Goal: Task Accomplishment & Management: Use online tool/utility

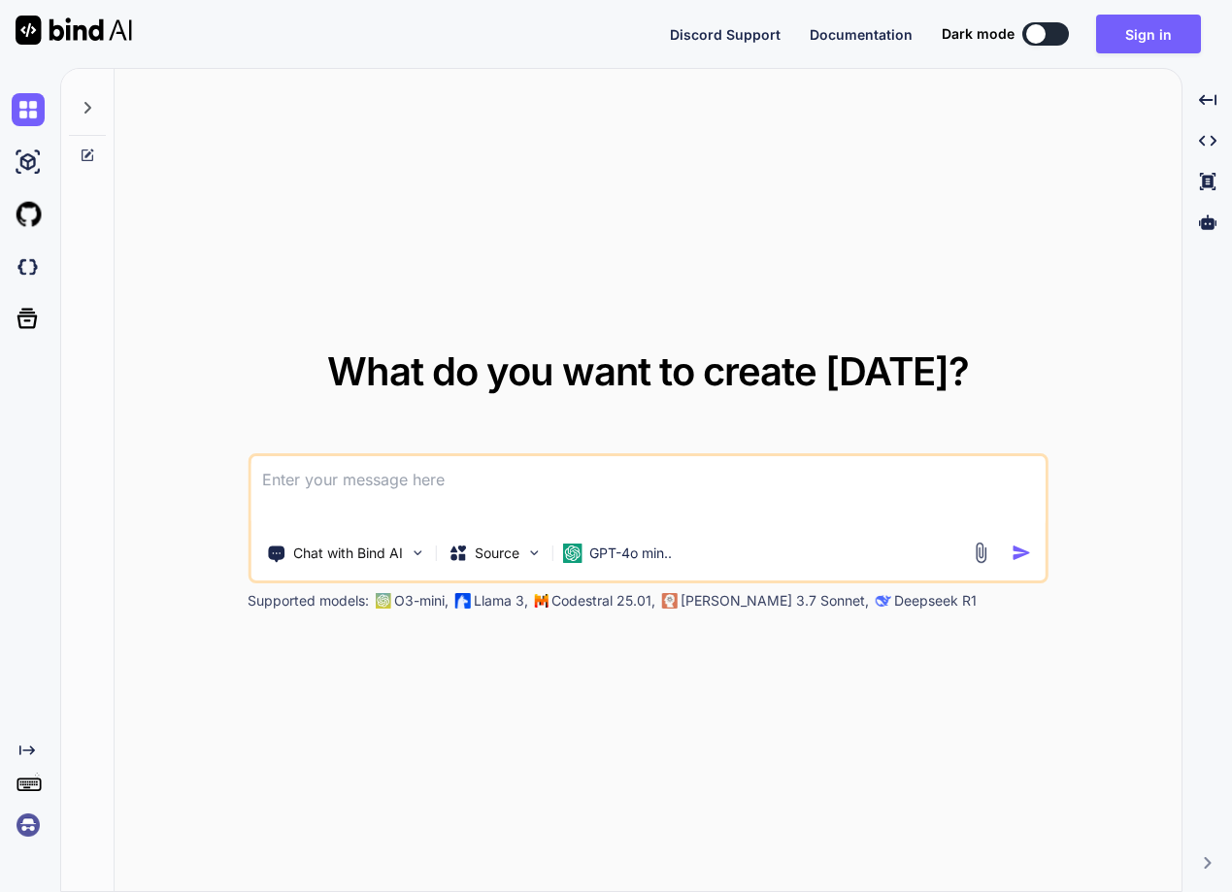
click at [34, 809] on img at bounding box center [28, 825] width 33 height 33
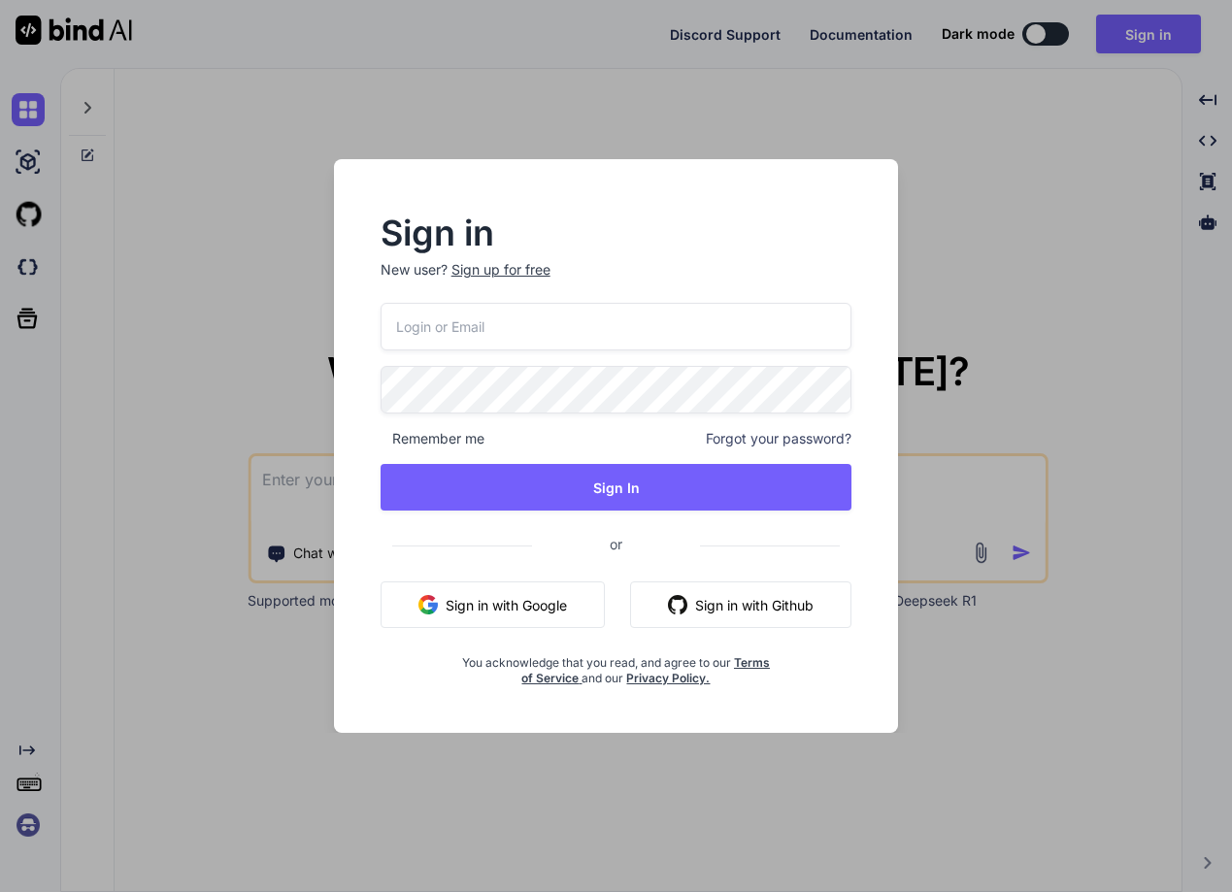
click at [451, 337] on input "email" at bounding box center [617, 327] width 472 height 48
paste input "[EMAIL_ADDRESS][DOMAIN_NAME]"
type input "[EMAIL_ADDRESS][DOMAIN_NAME]"
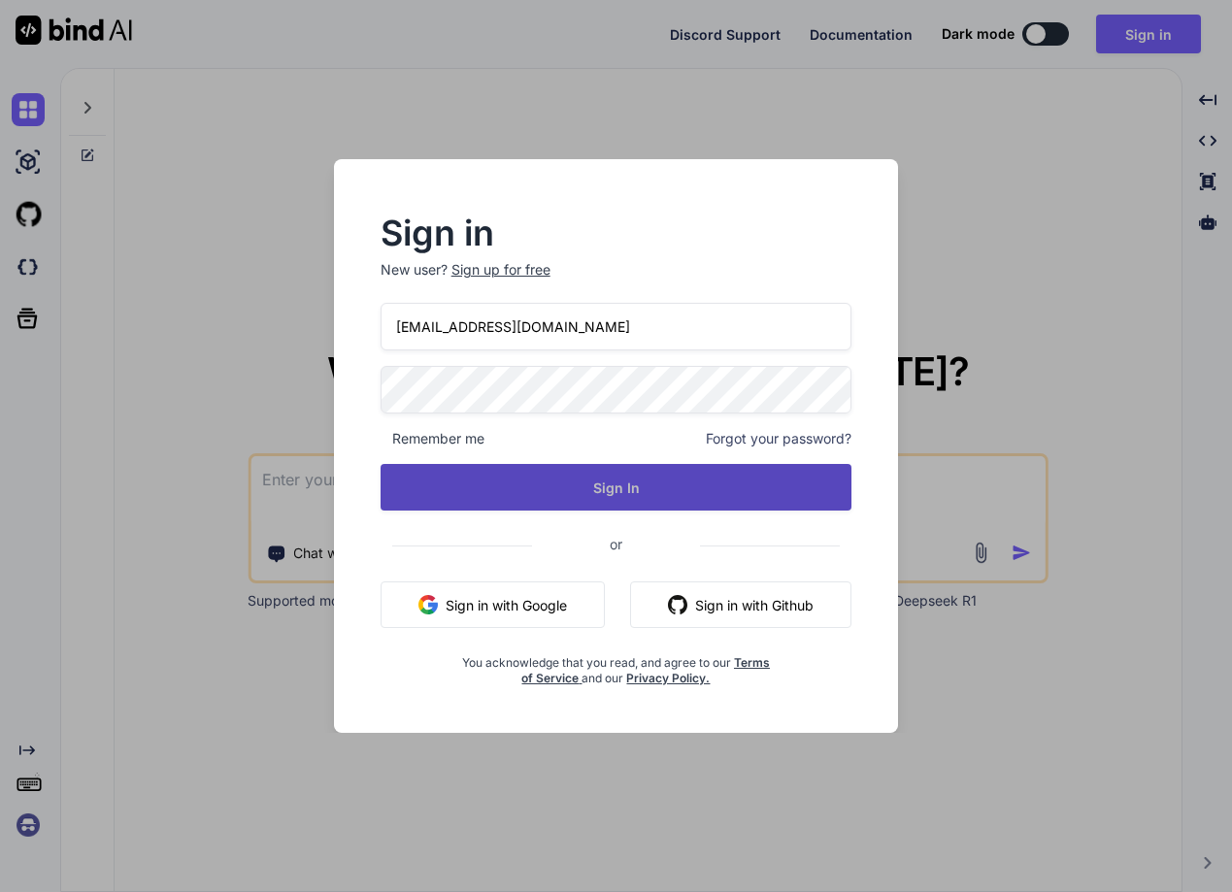
click at [613, 480] on button "Sign In" at bounding box center [617, 487] width 472 height 47
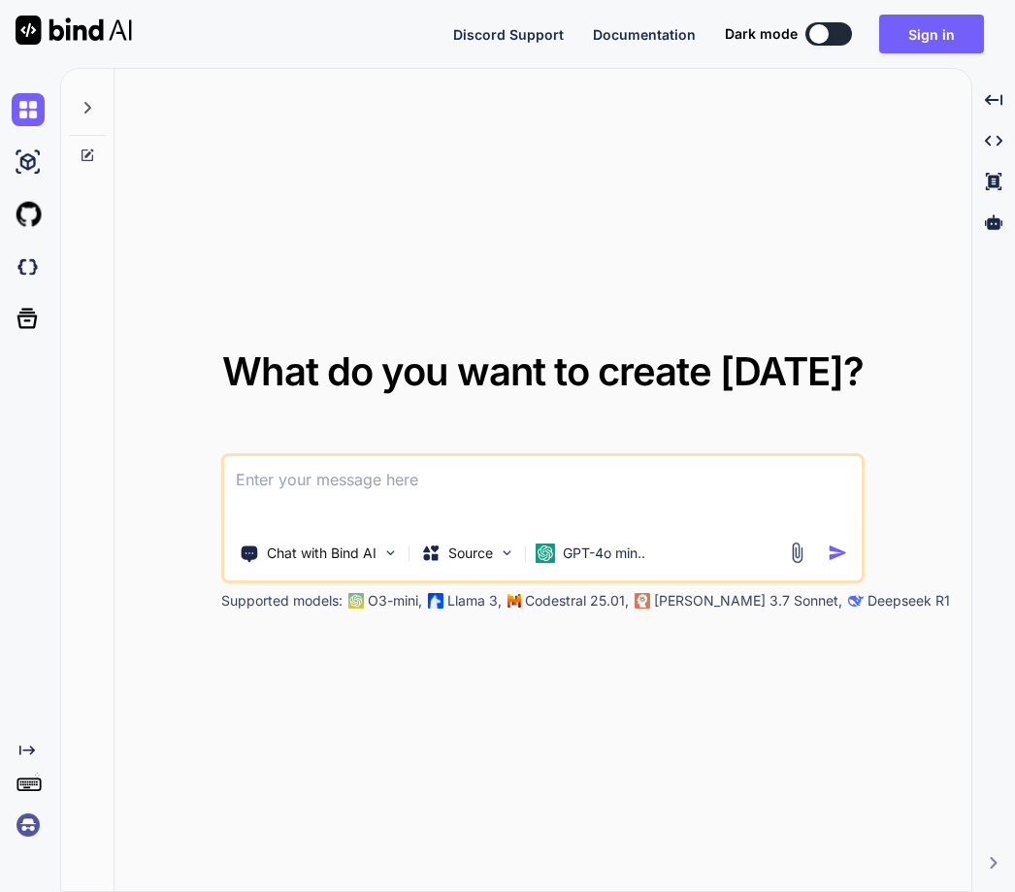
type textarea "x"
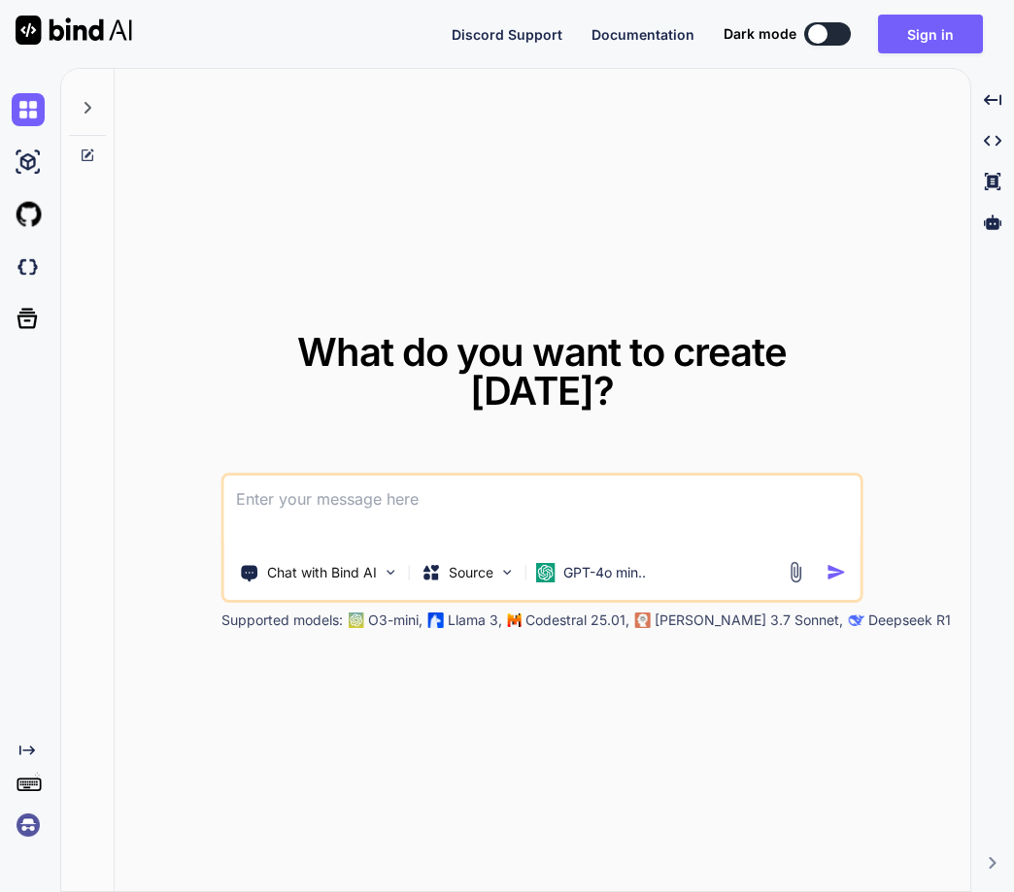
click at [32, 814] on img at bounding box center [28, 825] width 33 height 33
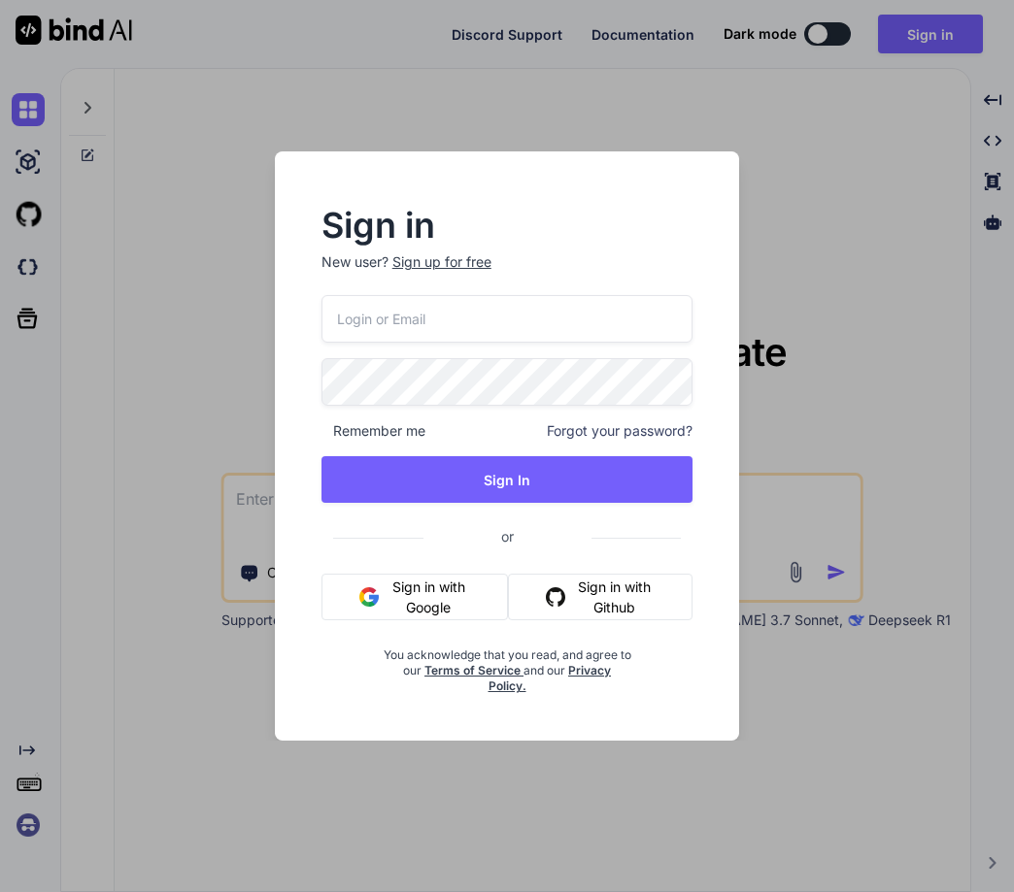
click at [386, 339] on input "email" at bounding box center [507, 319] width 372 height 48
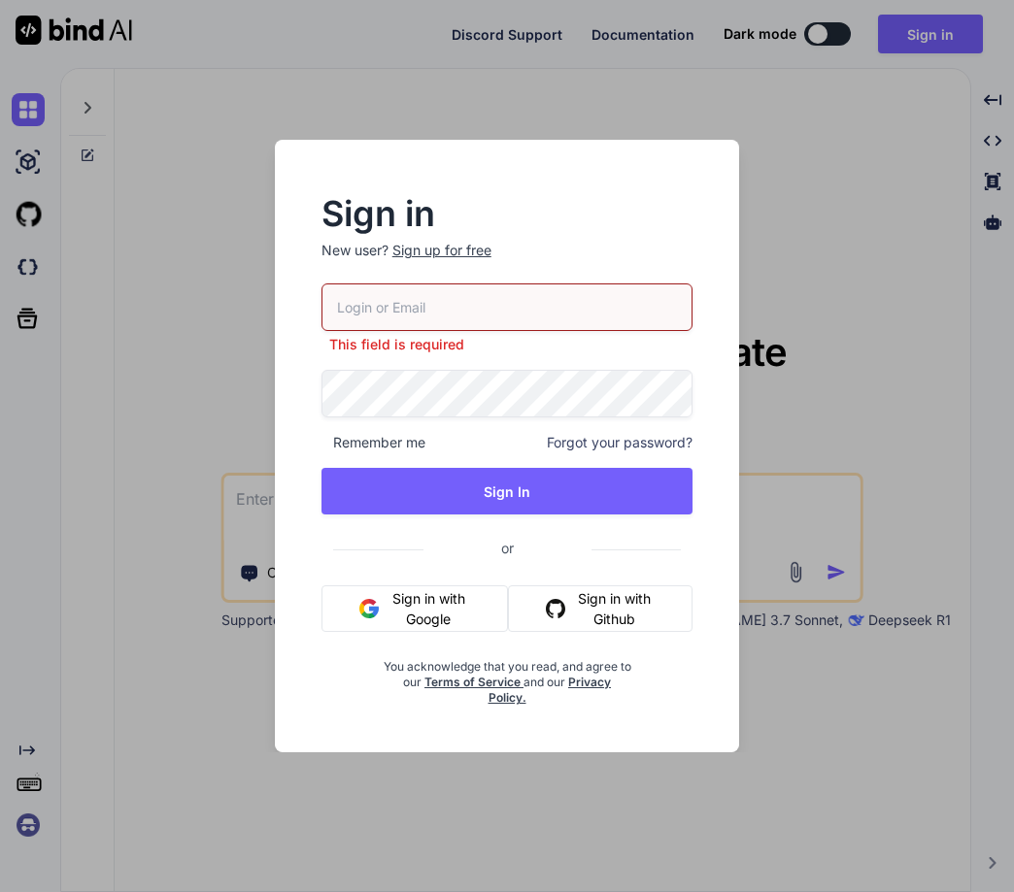
click at [384, 309] on input "email" at bounding box center [507, 307] width 372 height 48
paste input "[EMAIL_ADDRESS][DOMAIN_NAME]"
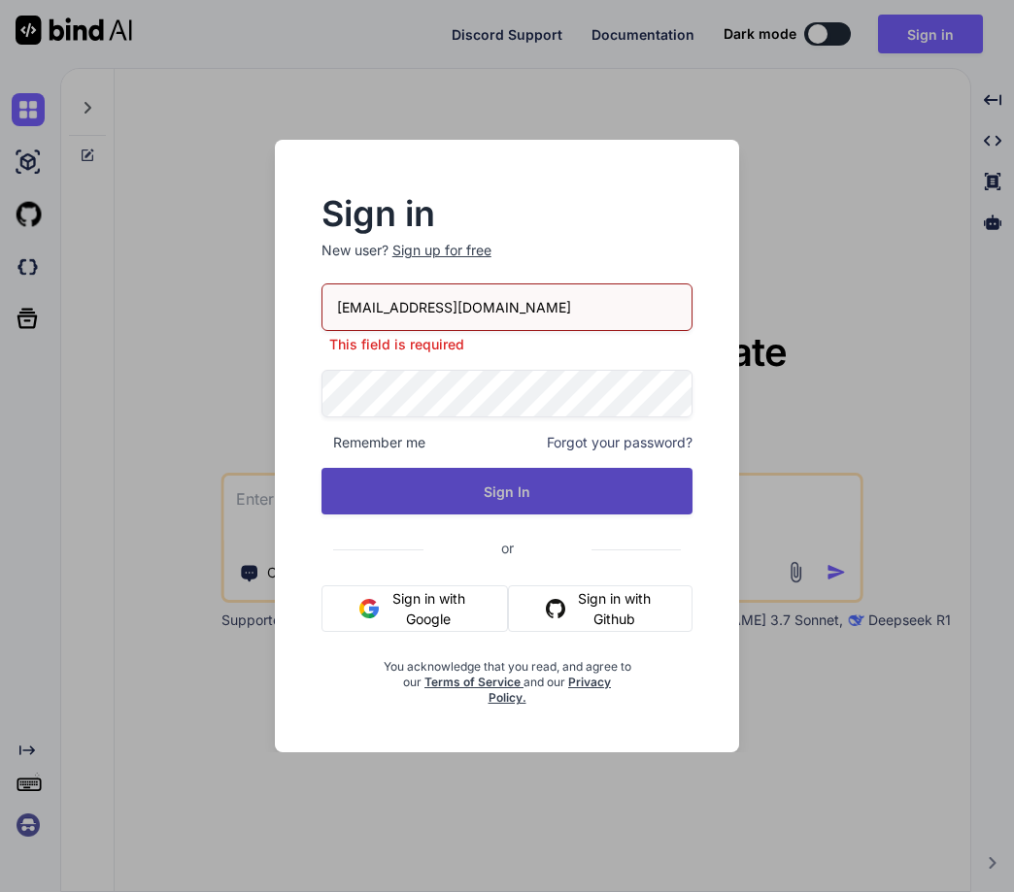
type input "[EMAIL_ADDRESS][DOMAIN_NAME]"
click at [522, 483] on button "Sign In" at bounding box center [507, 491] width 372 height 47
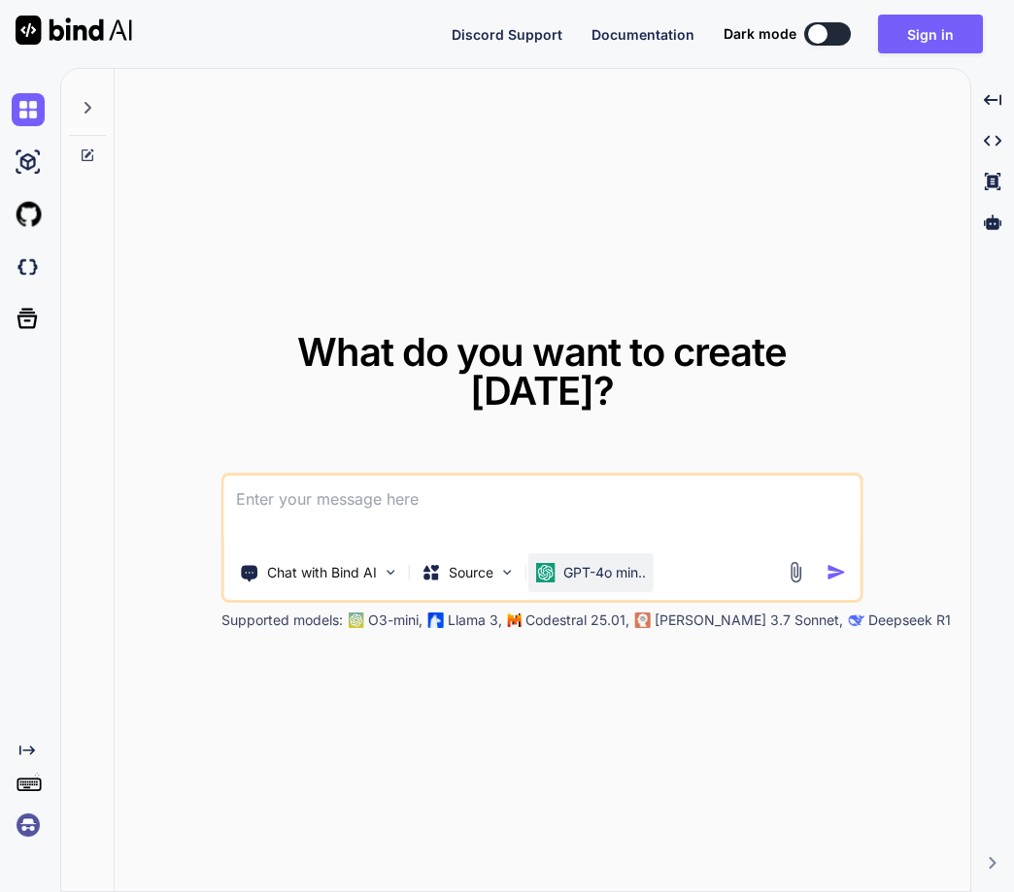
click at [596, 553] on div "GPT-4o min.." at bounding box center [590, 572] width 125 height 39
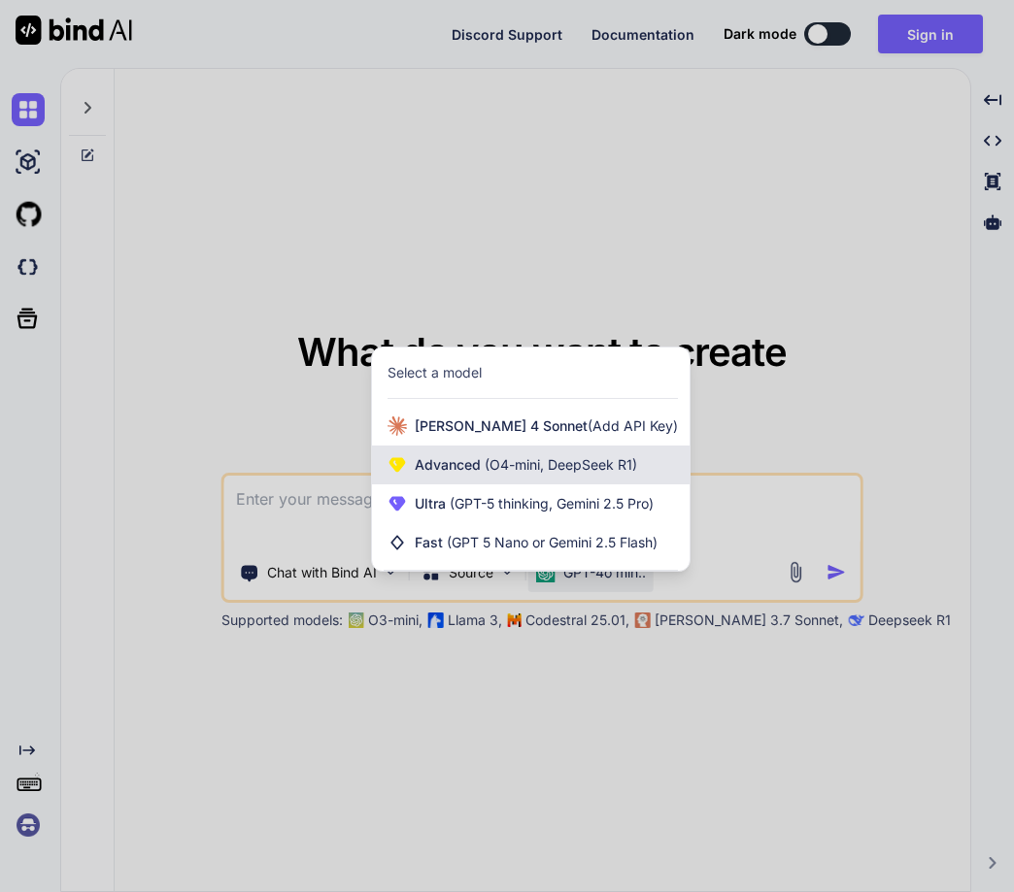
click at [532, 465] on span "(O4-mini, DeepSeek R1)" at bounding box center [559, 464] width 156 height 17
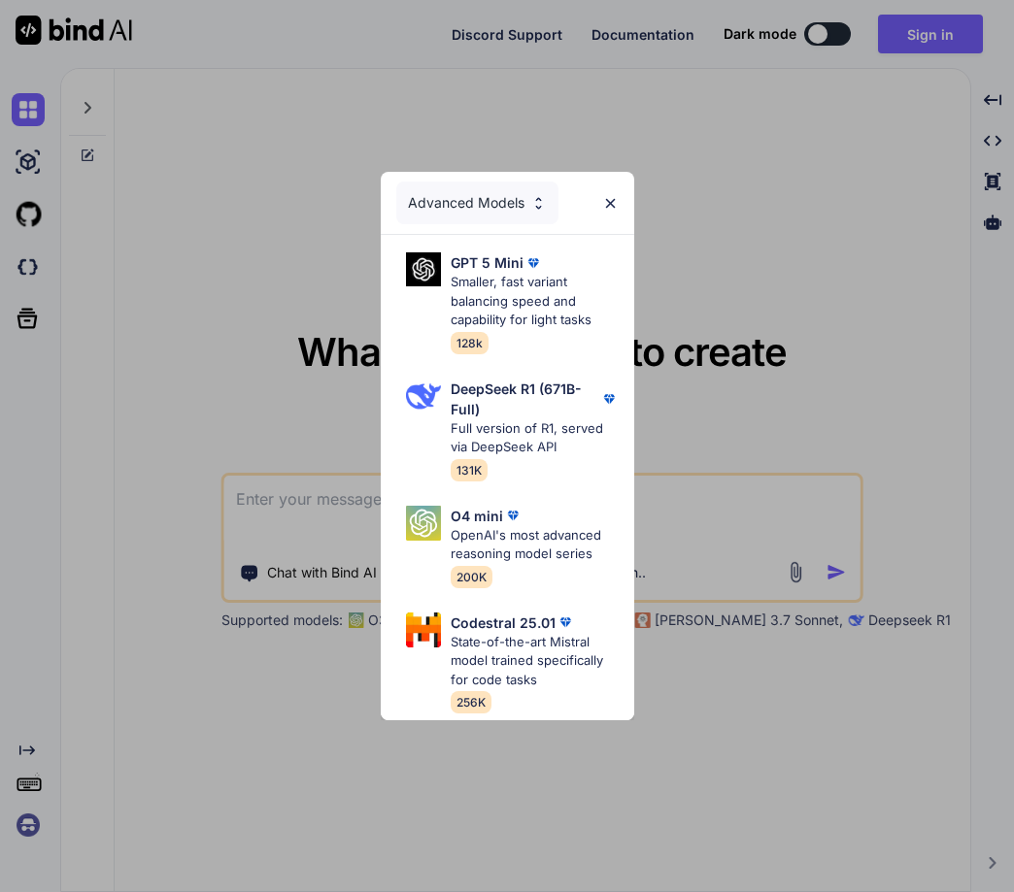
click at [603, 195] on img at bounding box center [610, 203] width 17 height 17
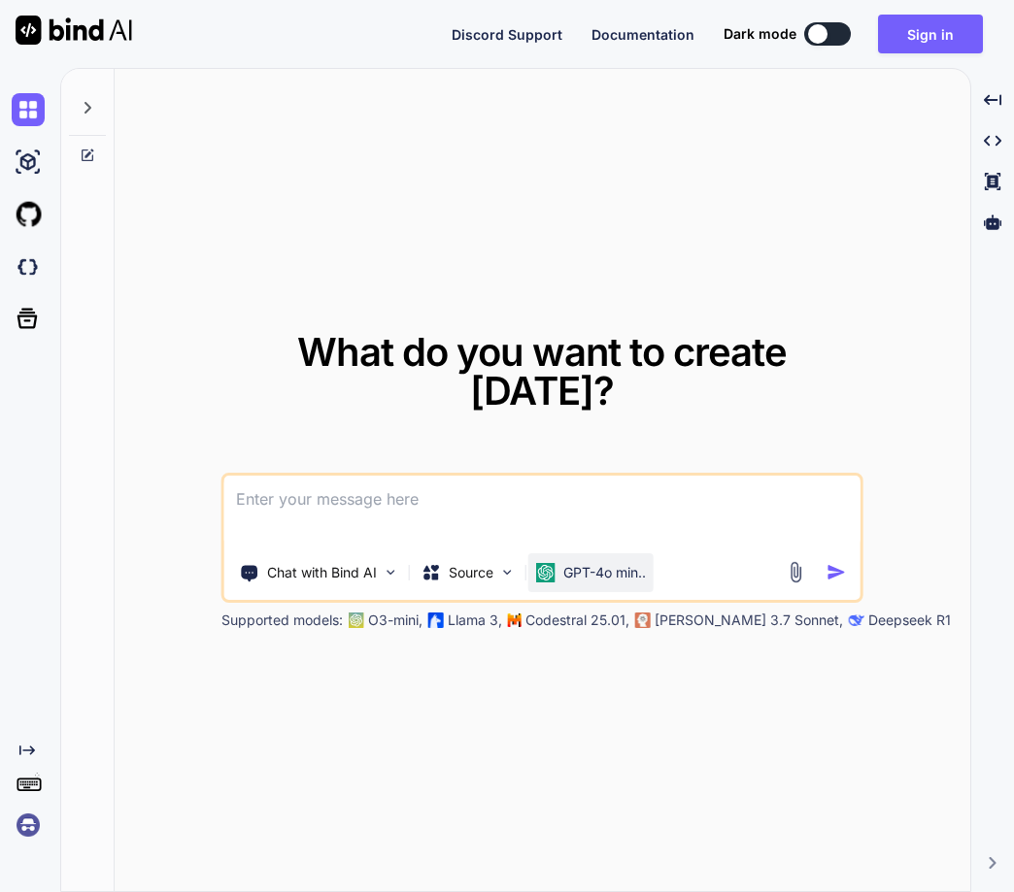
click at [575, 553] on div "GPT-4o min.." at bounding box center [590, 572] width 125 height 39
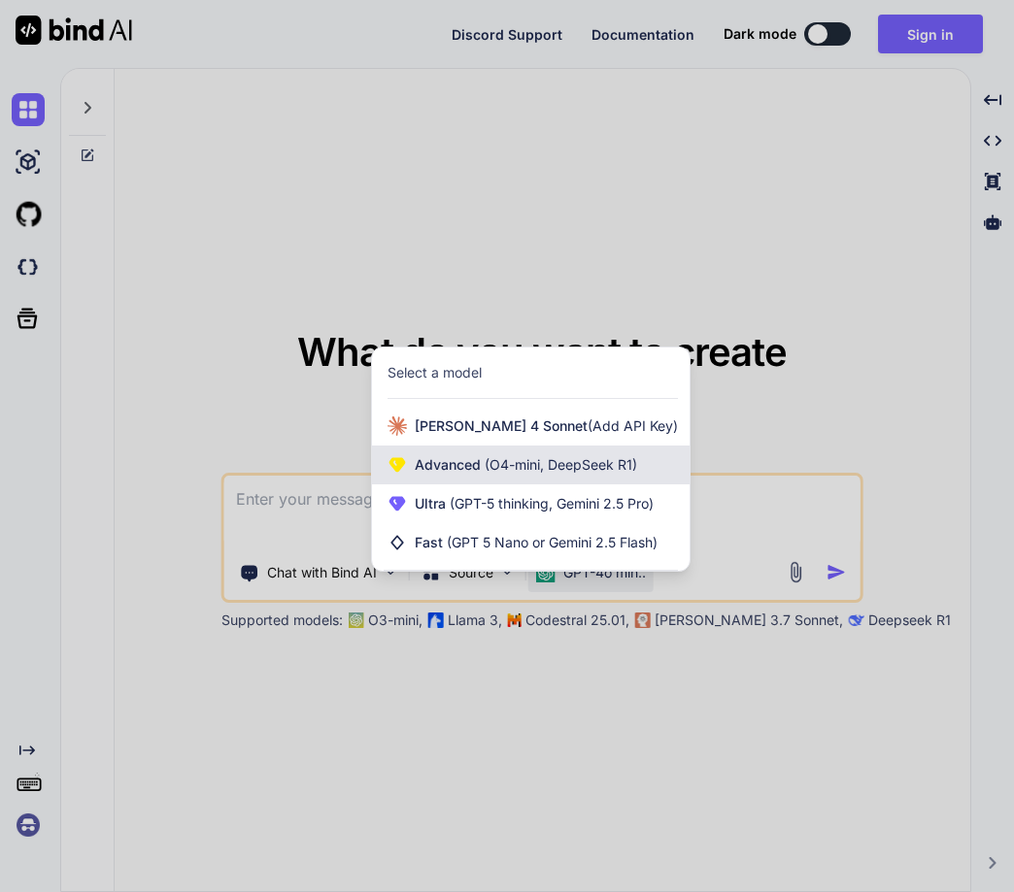
click at [528, 468] on span "(O4-mini, DeepSeek R1)" at bounding box center [559, 464] width 156 height 17
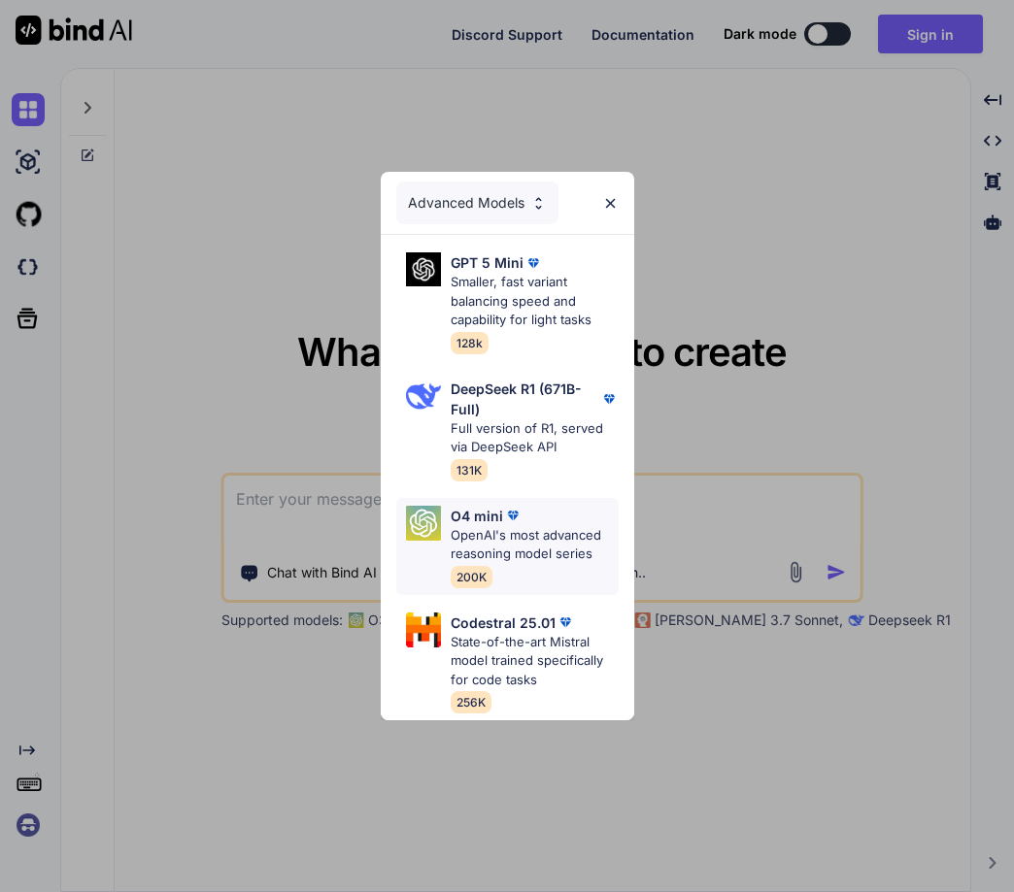
click at [460, 549] on p "OpenAI's most advanced reasoning model series" at bounding box center [534, 545] width 168 height 38
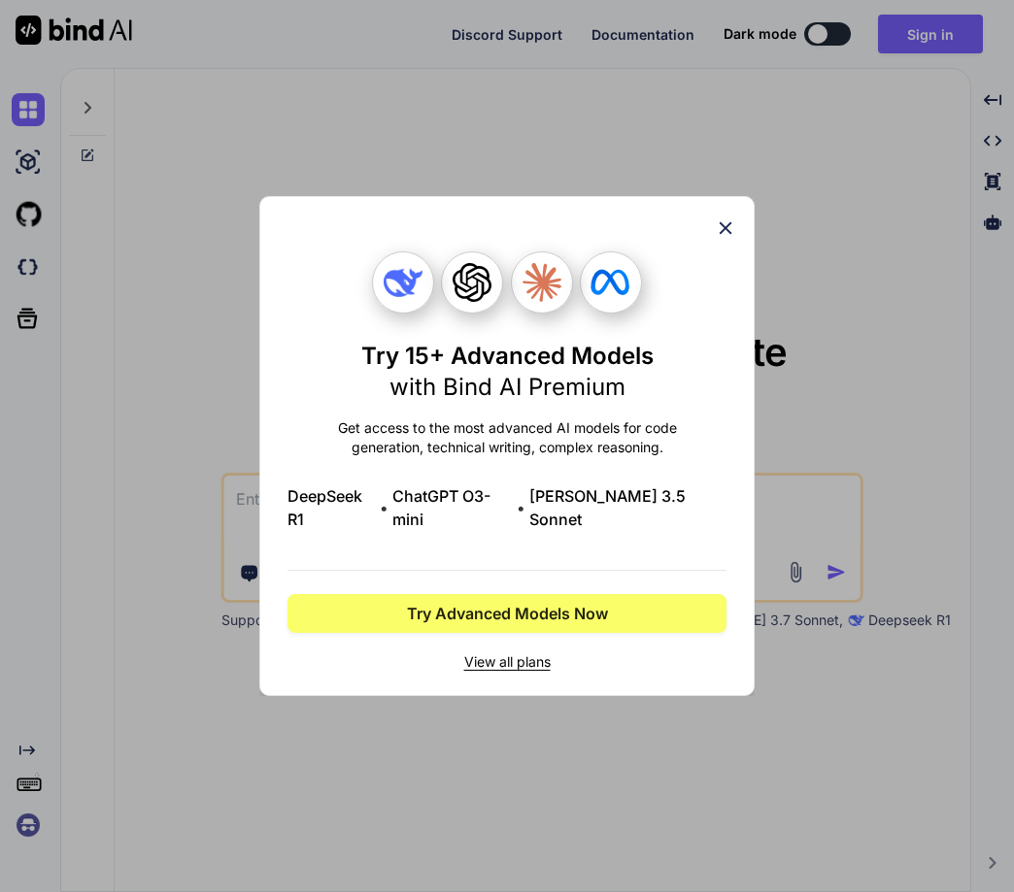
click at [725, 239] on icon at bounding box center [725, 227] width 21 height 21
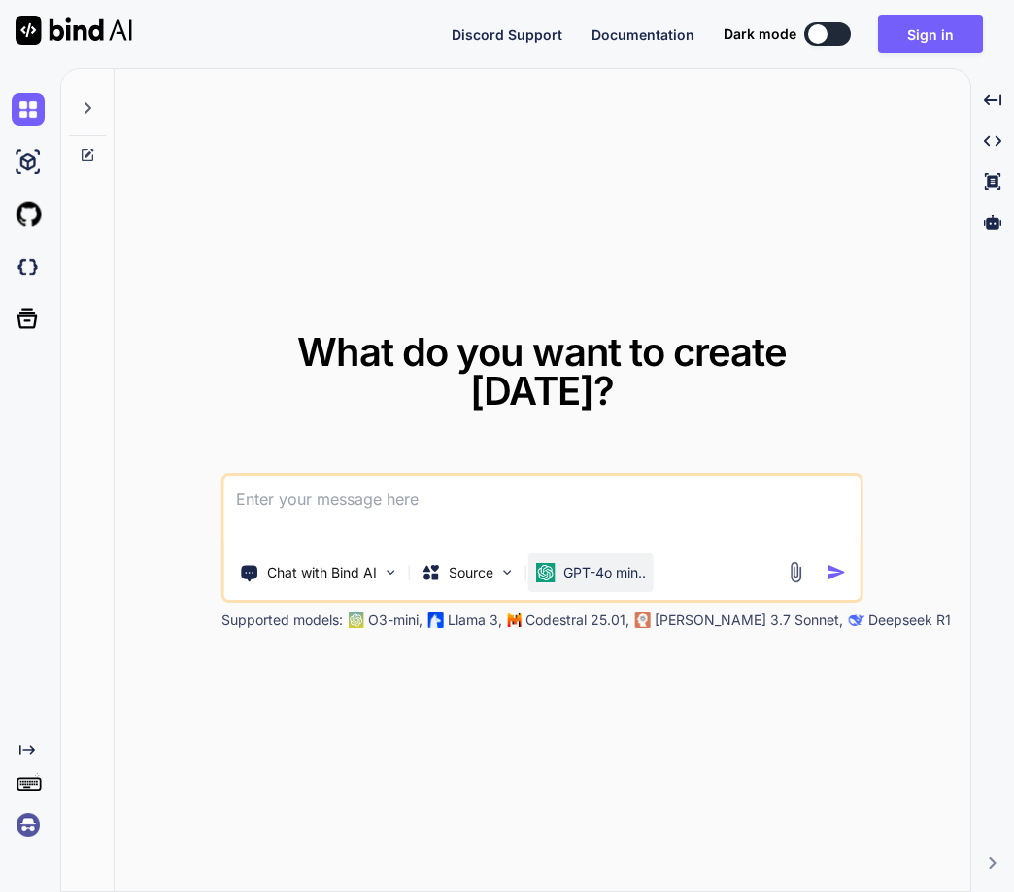
click at [592, 563] on p "GPT-4o min.." at bounding box center [604, 572] width 83 height 19
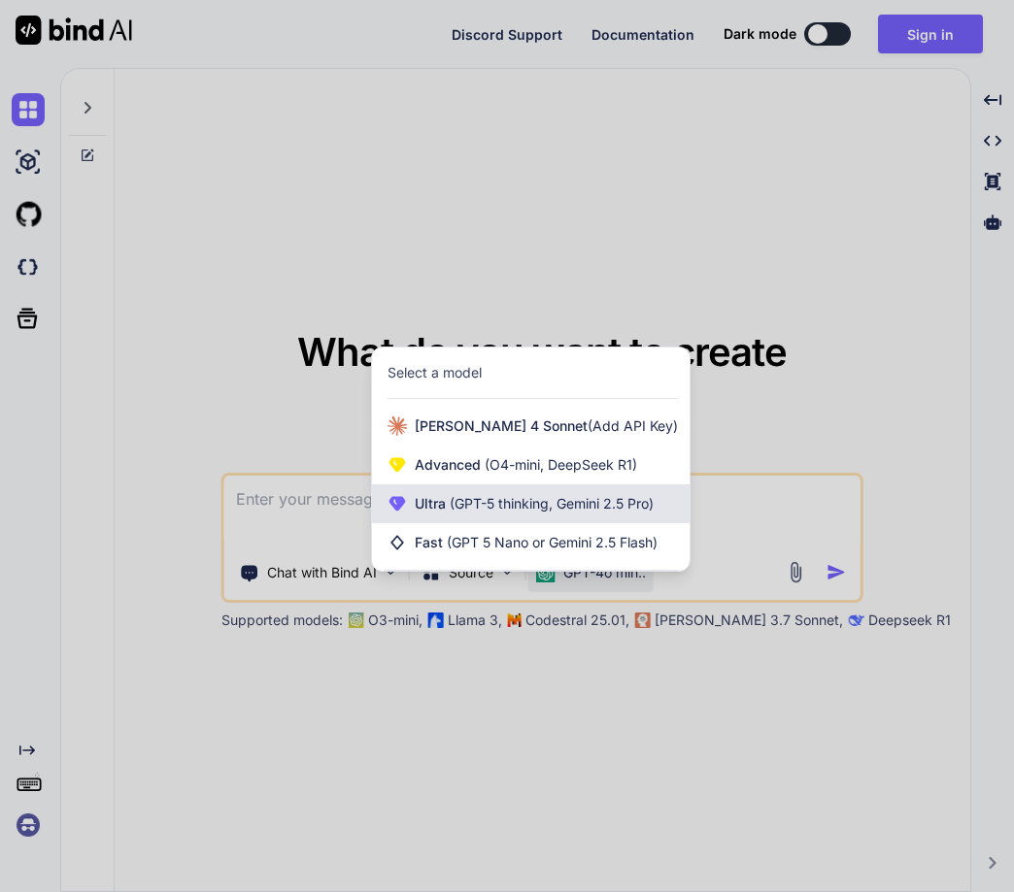
click at [533, 512] on span "Ultra (GPT-5 thinking, Gemini 2.5 Pro)" at bounding box center [534, 503] width 239 height 19
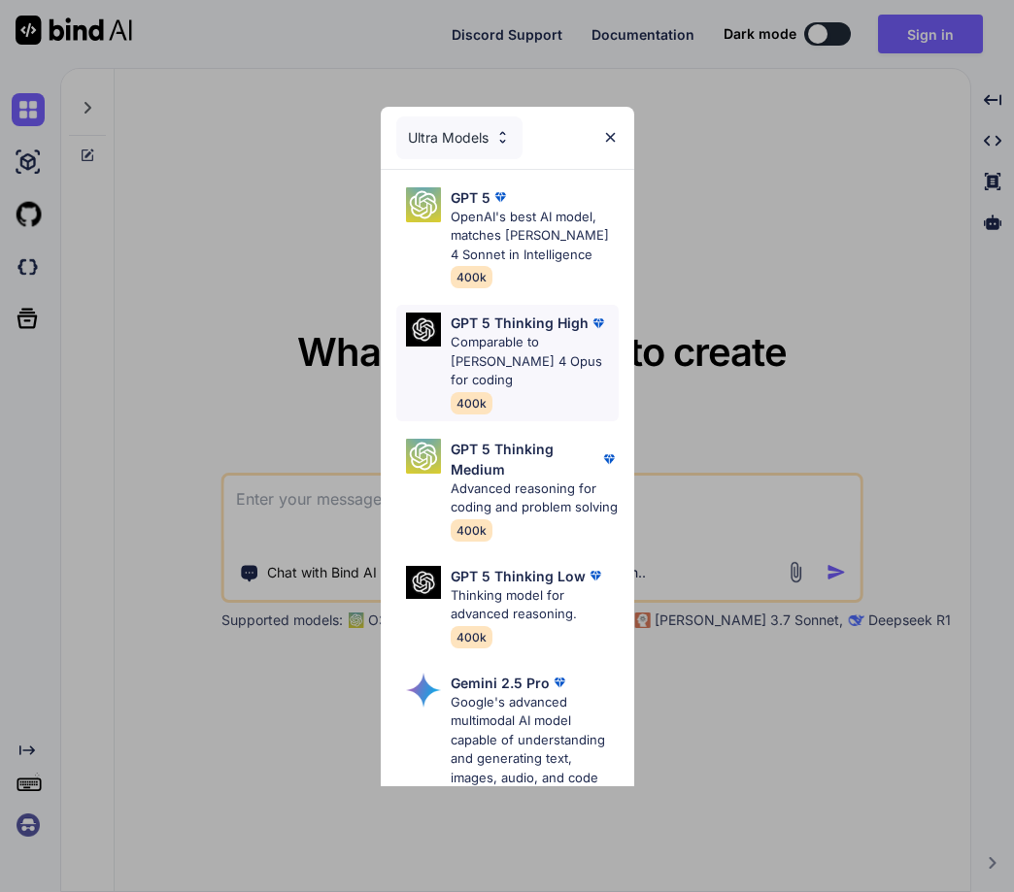
click at [476, 333] on p "GPT 5 Thinking High" at bounding box center [519, 323] width 138 height 20
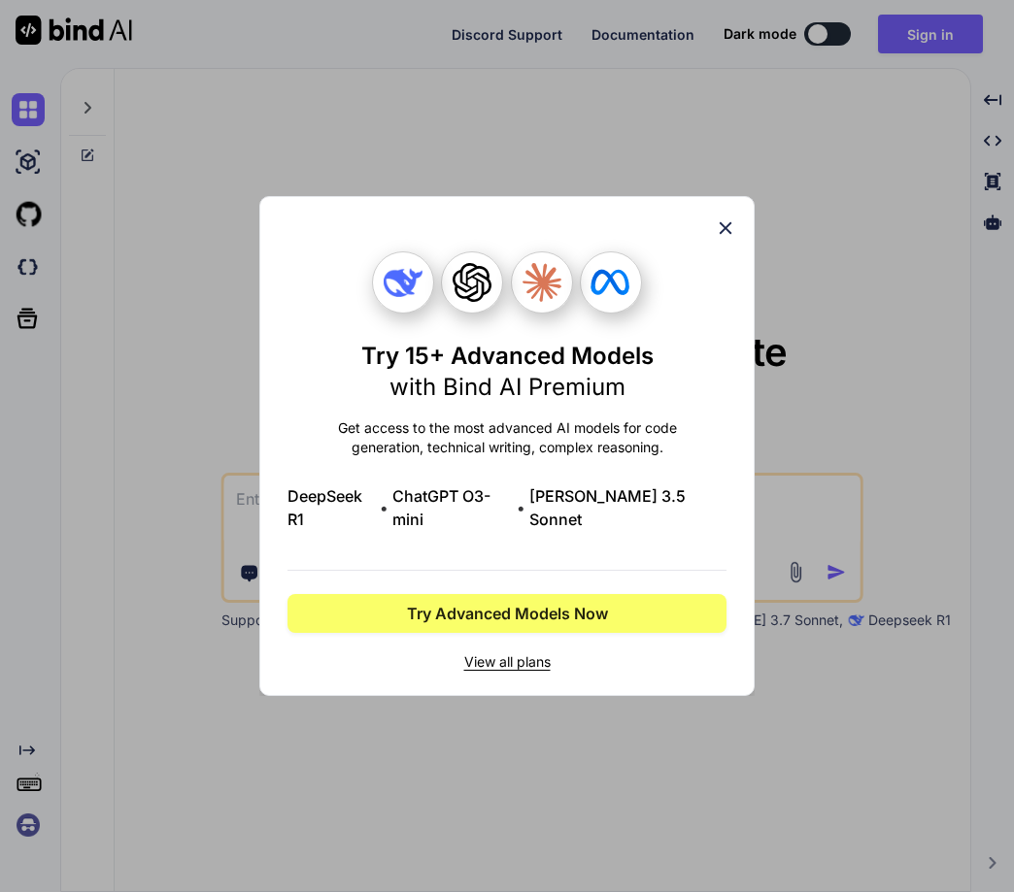
click at [719, 238] on icon at bounding box center [725, 227] width 21 height 21
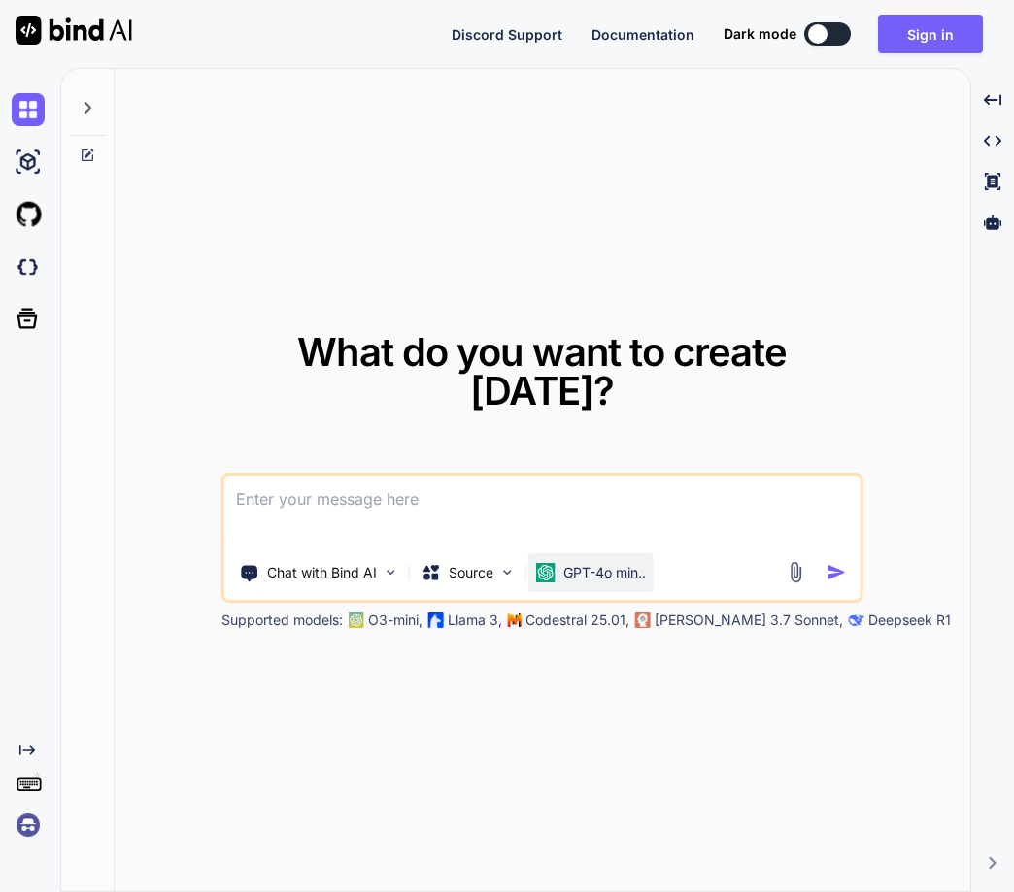
click at [597, 563] on p "GPT-4o min.." at bounding box center [604, 572] width 83 height 19
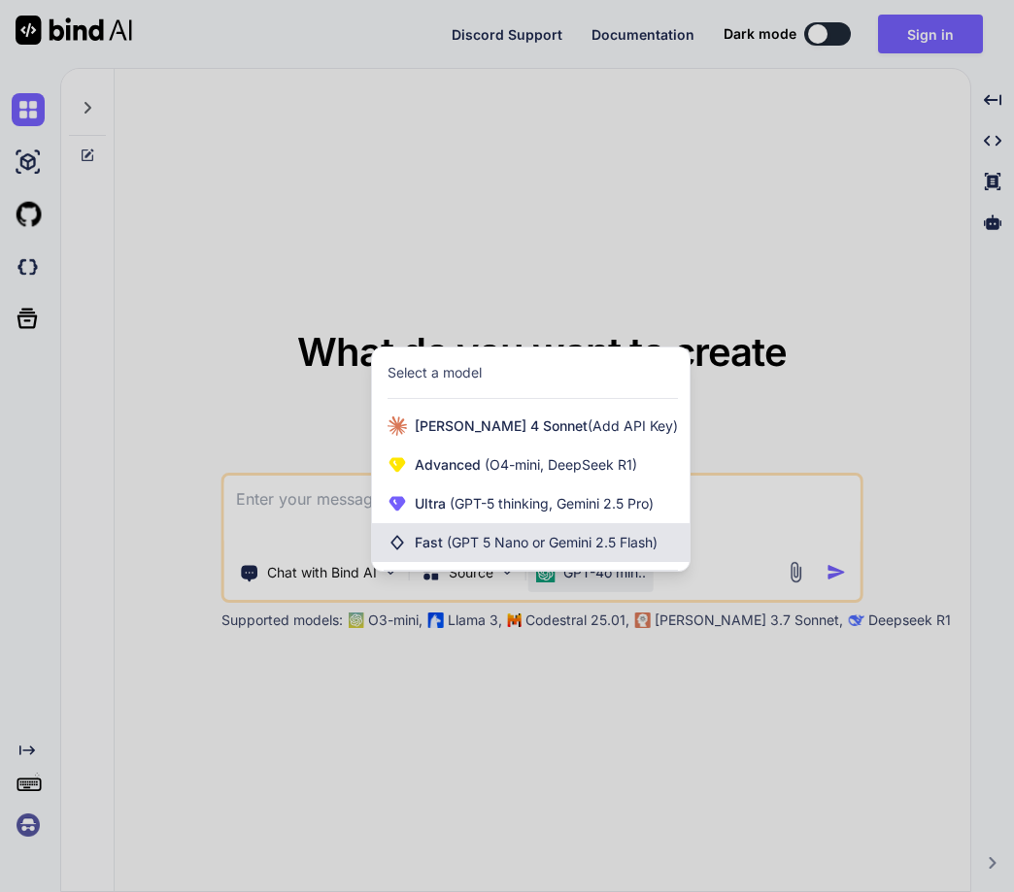
click at [558, 545] on span "(GPT 5 Nano or Gemini 2.5 Flash)" at bounding box center [552, 542] width 211 height 17
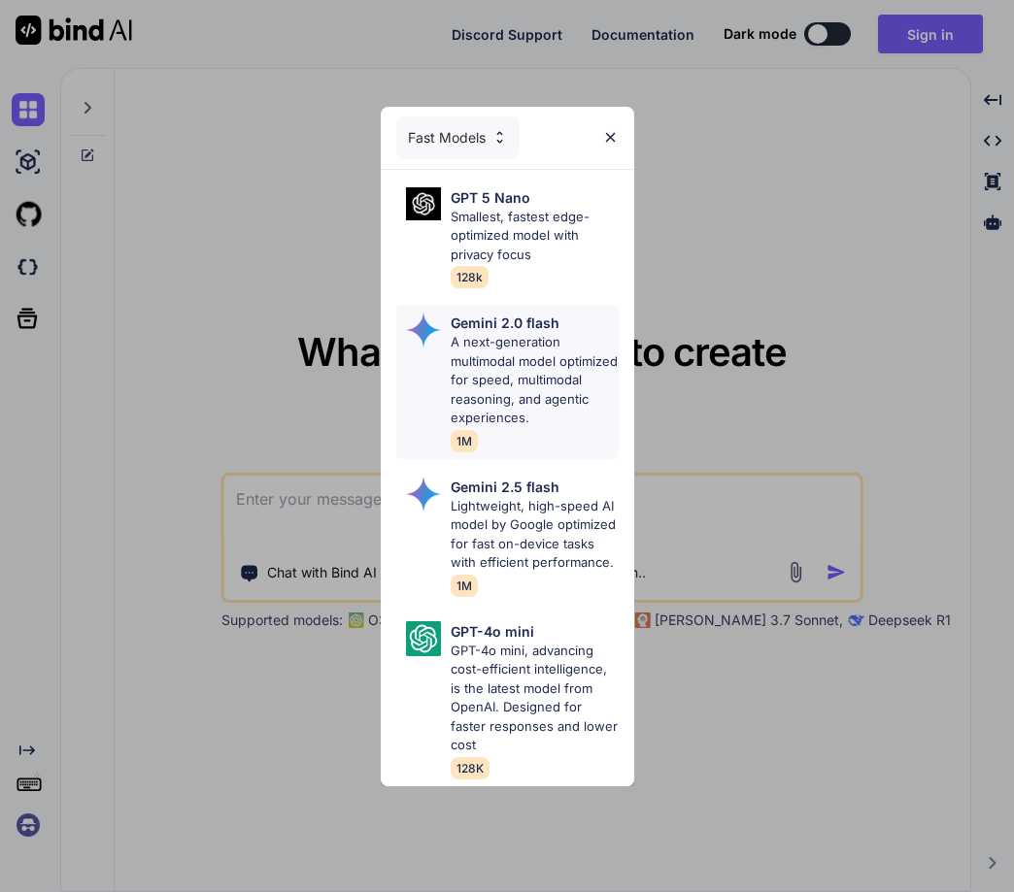
click at [500, 327] on p "Gemini 2.0 flash" at bounding box center [504, 323] width 109 height 20
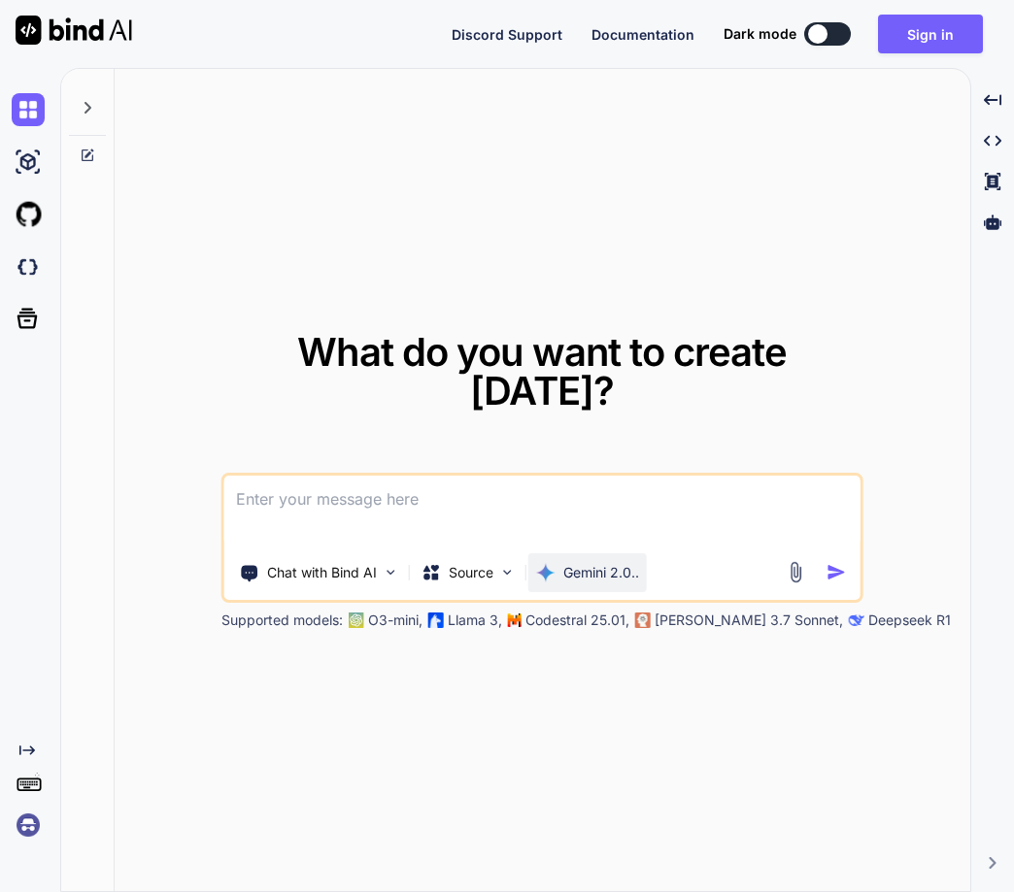
click at [553, 563] on img at bounding box center [545, 572] width 19 height 19
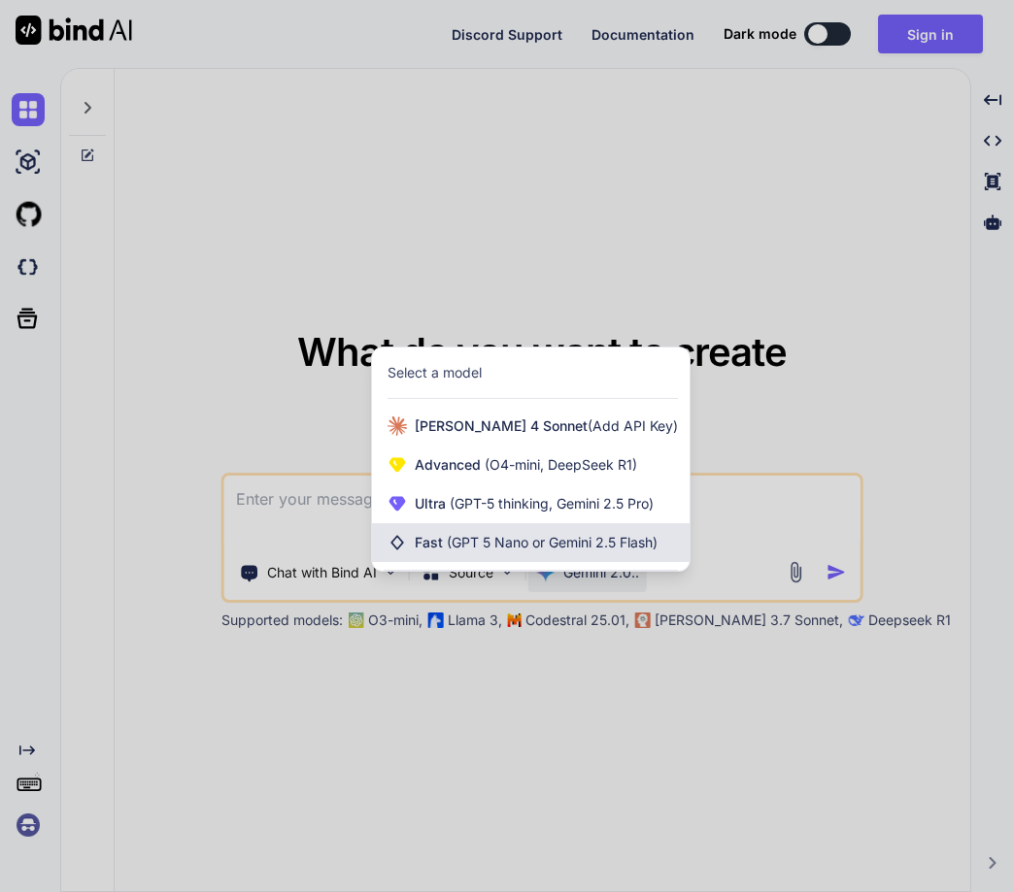
click at [489, 558] on div "Fast (GPT 5 Nano or Gemini 2.5 Flash)" at bounding box center [530, 542] width 317 height 39
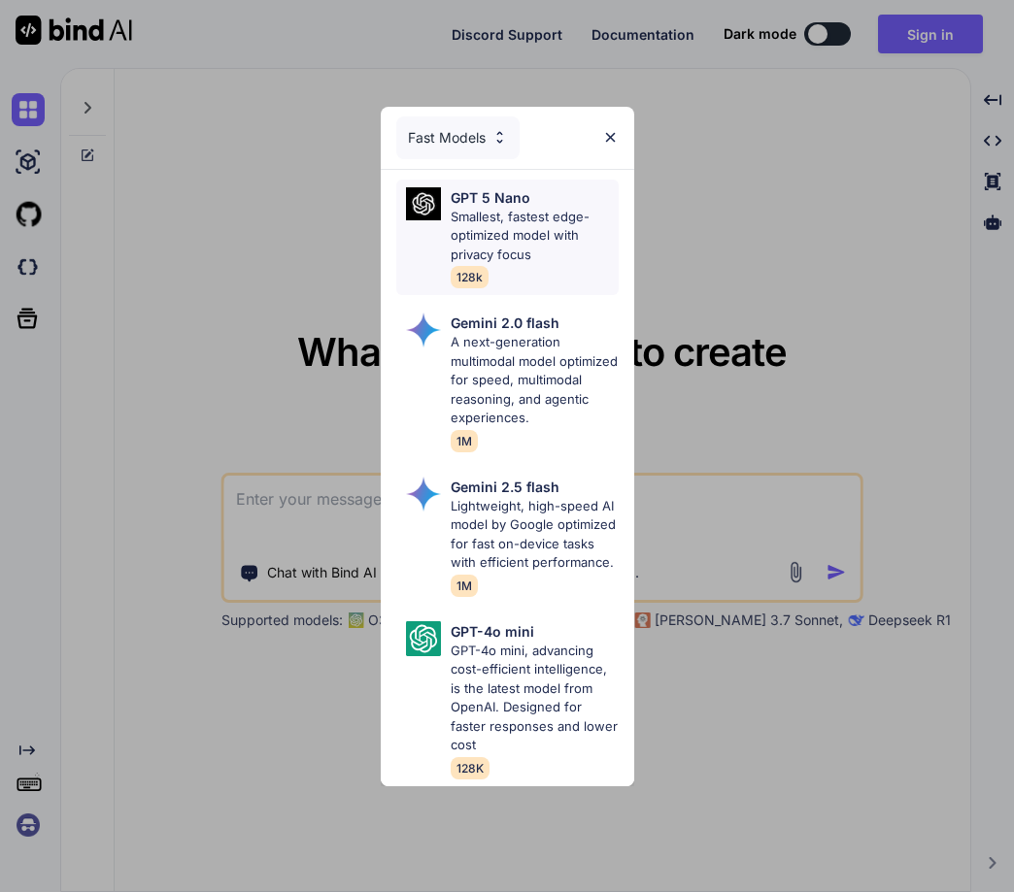
click at [486, 276] on span "128k" at bounding box center [469, 277] width 38 height 22
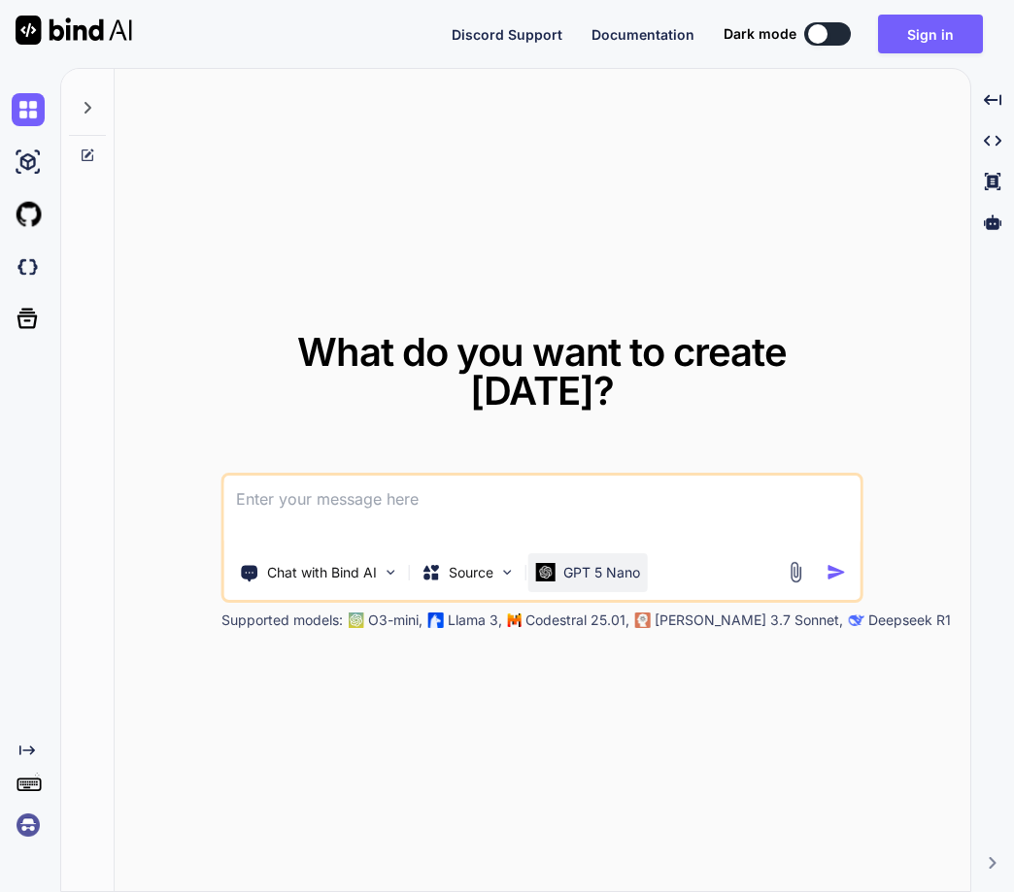
click at [572, 563] on p "GPT 5 Nano" at bounding box center [601, 572] width 77 height 19
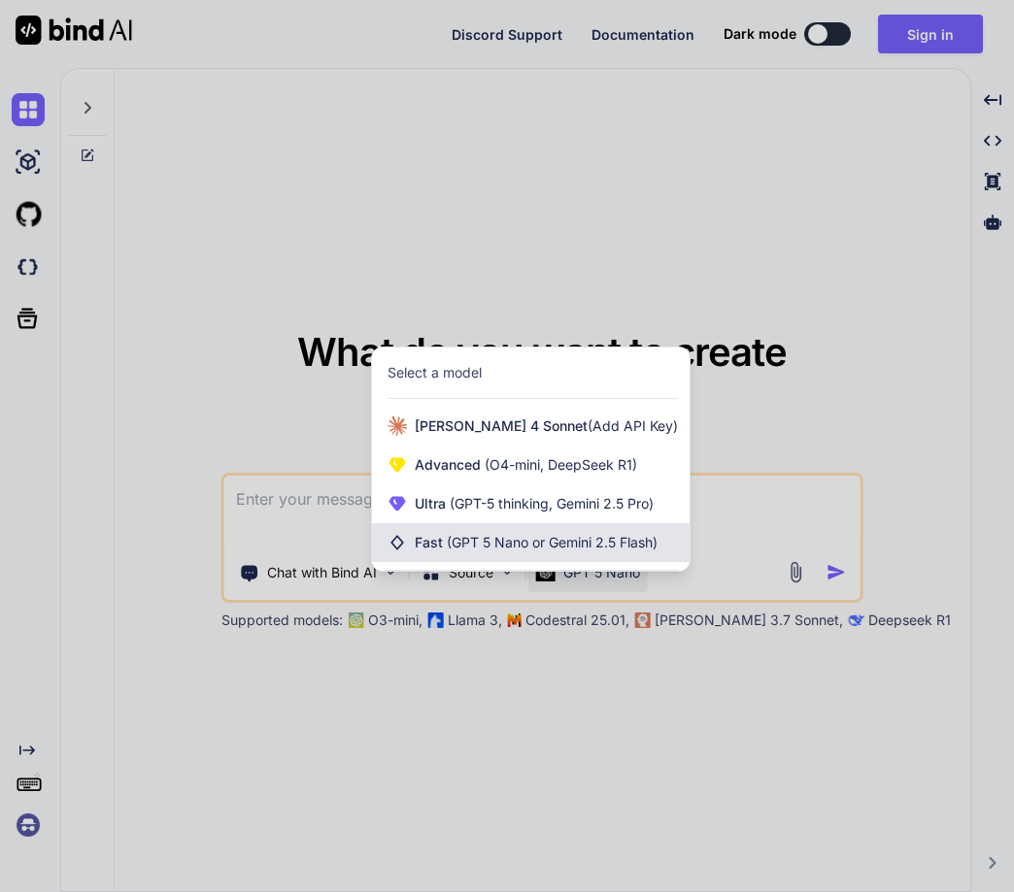
click at [468, 550] on span "Fast (GPT 5 Nano or Gemini 2.5 Flash)" at bounding box center [536, 542] width 243 height 19
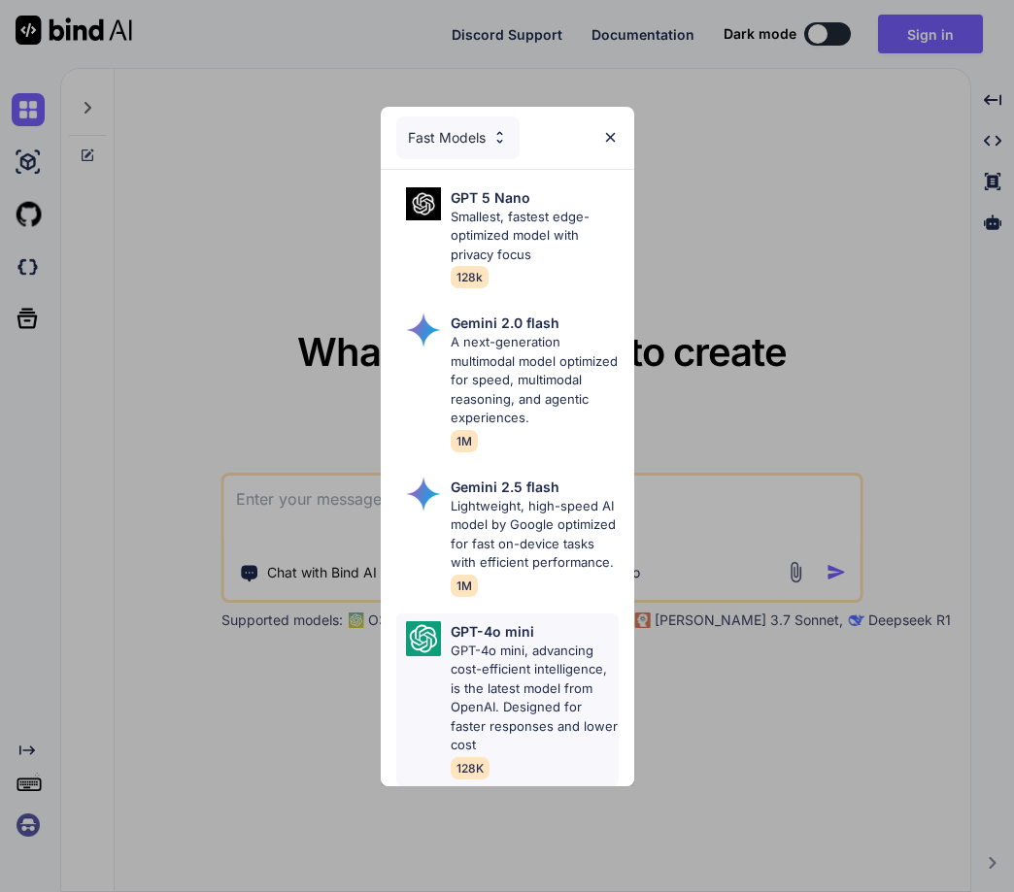
click at [479, 679] on p "GPT-4o mini, advancing cost-efficient intelligence, is the latest model from Op…" at bounding box center [534, 699] width 168 height 114
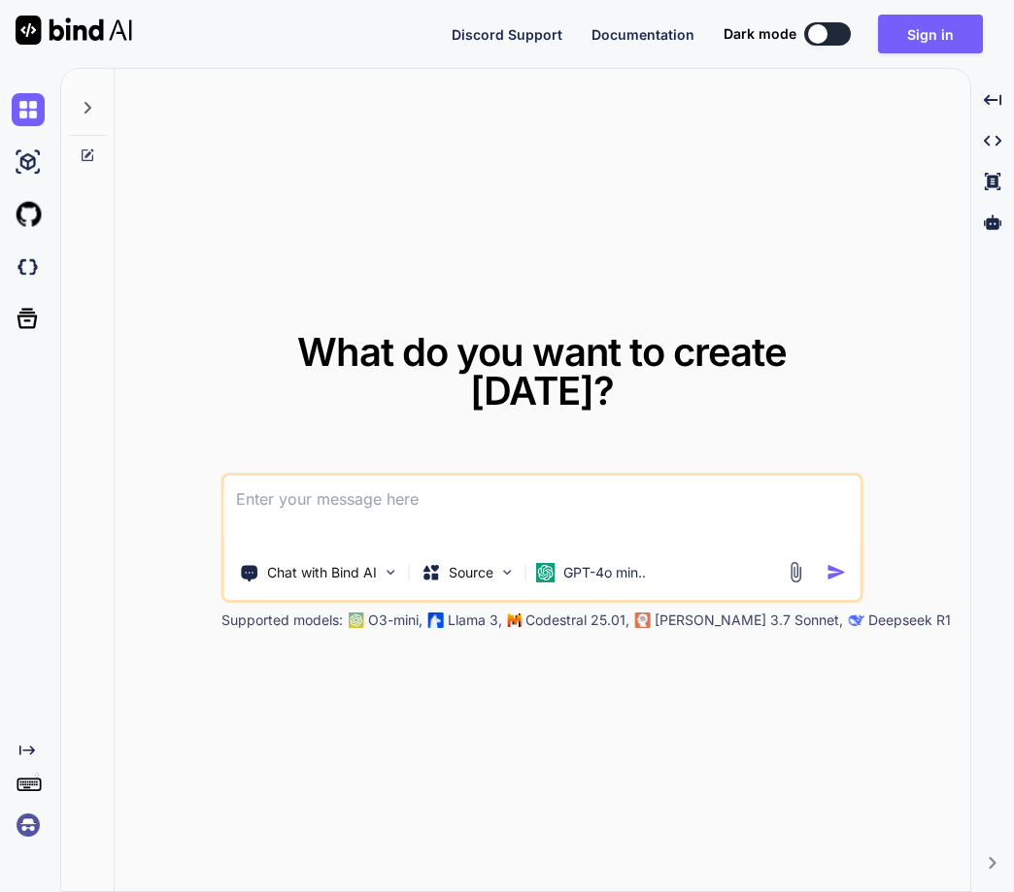
click at [479, 499] on textarea at bounding box center [542, 512] width 636 height 72
drag, startPoint x: 419, startPoint y: 488, endPoint x: 360, endPoint y: 474, distance: 61.0
click at [416, 489] on textarea at bounding box center [542, 512] width 636 height 72
click at [83, 107] on icon at bounding box center [88, 108] width 16 height 16
type textarea "x"
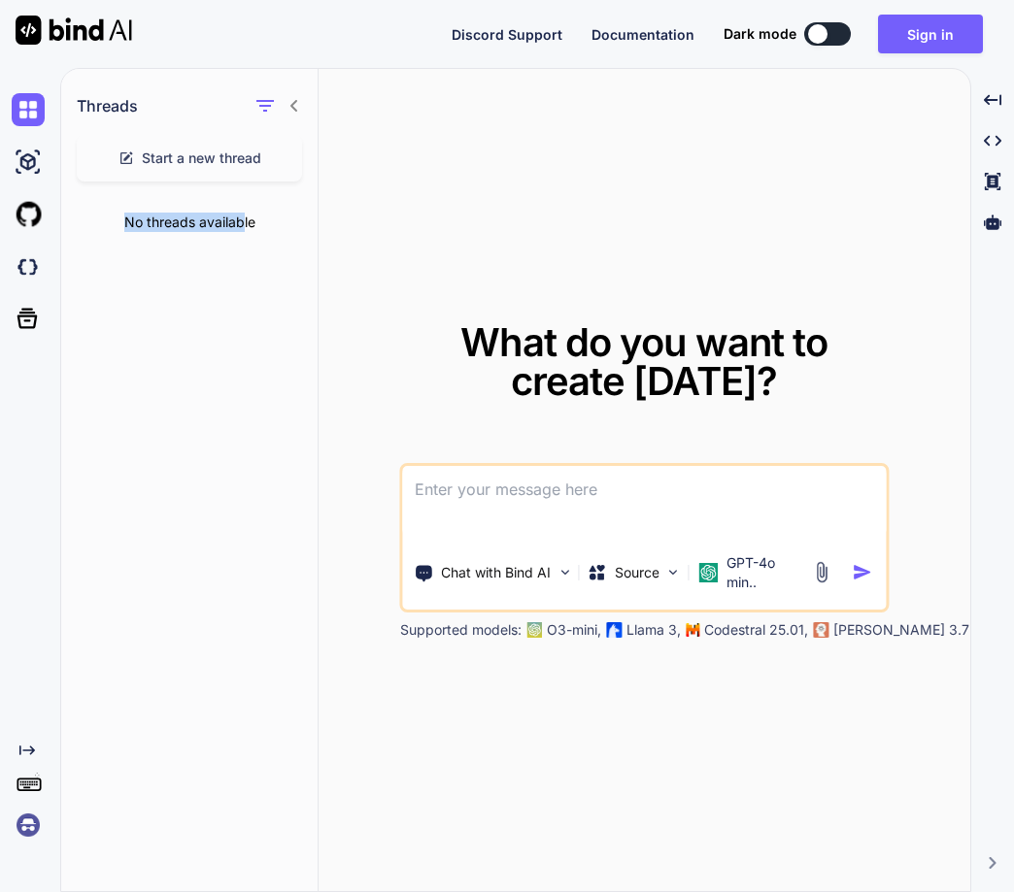
drag, startPoint x: 123, startPoint y: 225, endPoint x: 240, endPoint y: 228, distance: 116.5
click at [240, 228] on div "No threads available" at bounding box center [189, 222] width 256 height 50
click at [291, 278] on div "Threads Start a new thread No threads available" at bounding box center [189, 481] width 257 height 824
click at [466, 507] on textarea at bounding box center [644, 502] width 482 height 72
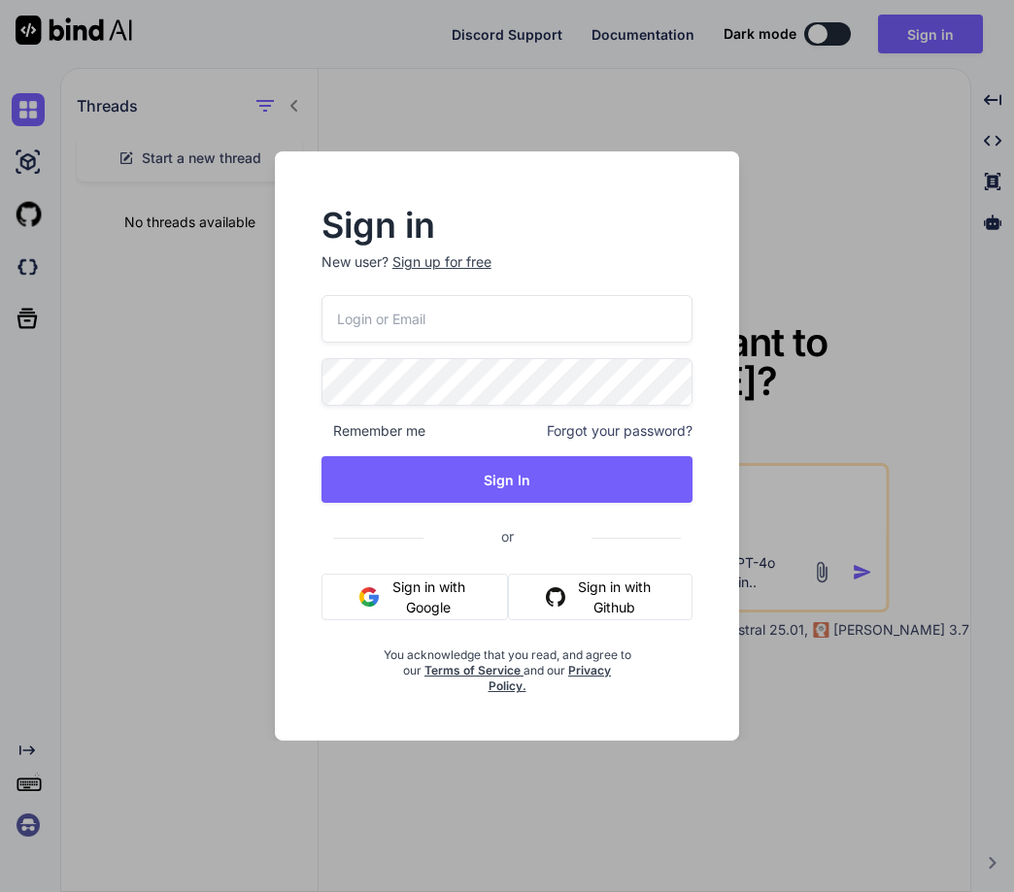
click at [944, 648] on div "Sign in New user? Sign up for free Remember me Forgot your password? Sign In or…" at bounding box center [507, 446] width 1014 height 892
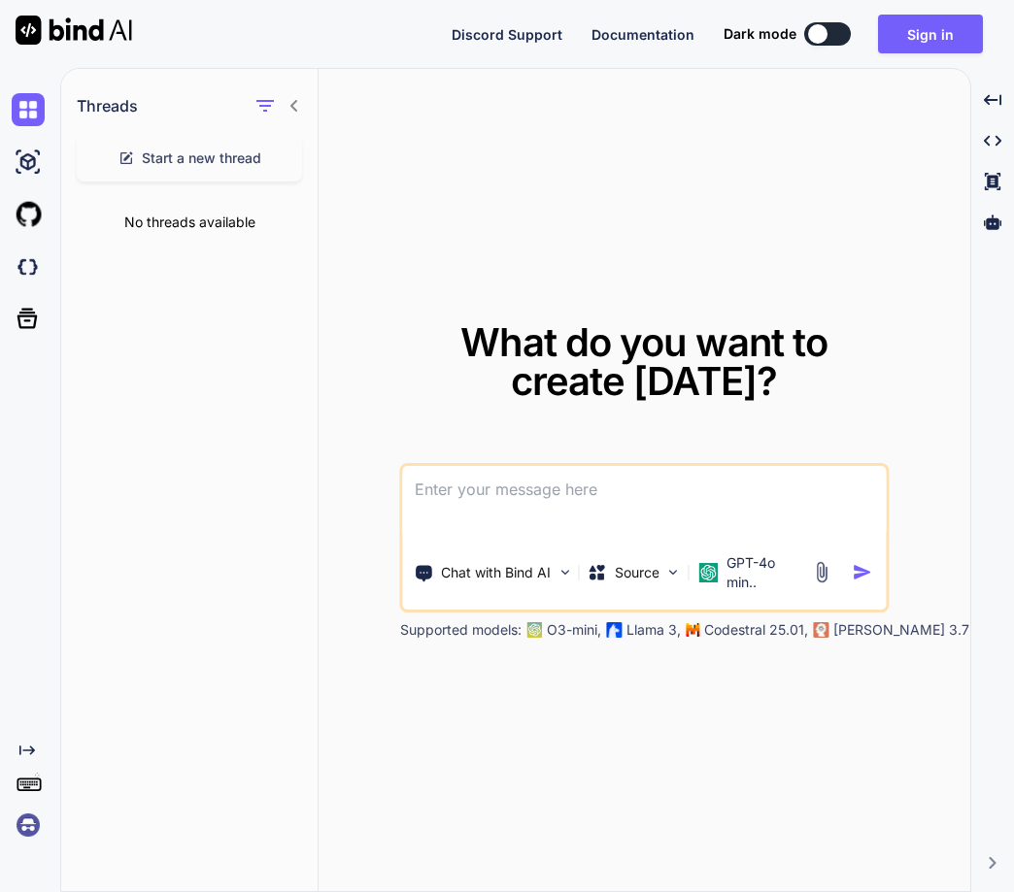
click at [35, 816] on img at bounding box center [28, 825] width 33 height 33
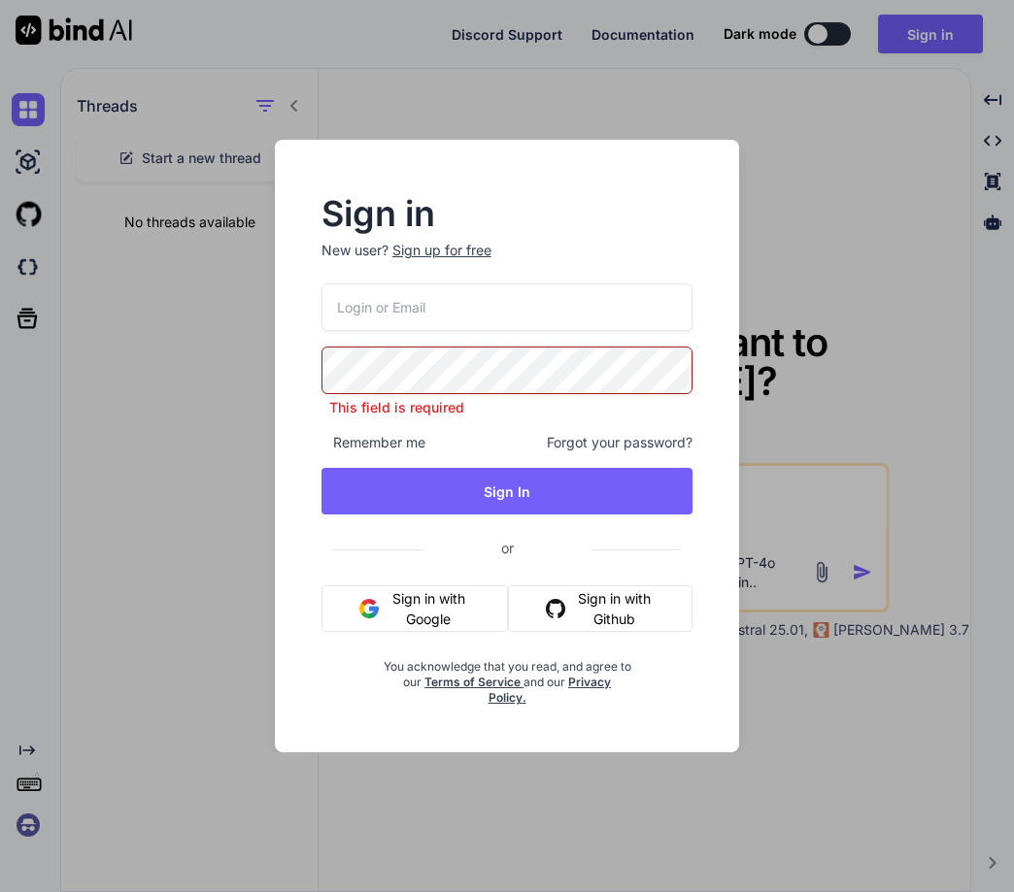
click at [444, 316] on input "email" at bounding box center [507, 307] width 372 height 48
paste input "[EMAIL_ADDRESS][DOMAIN_NAME]"
type input "[EMAIL_ADDRESS][DOMAIN_NAME]"
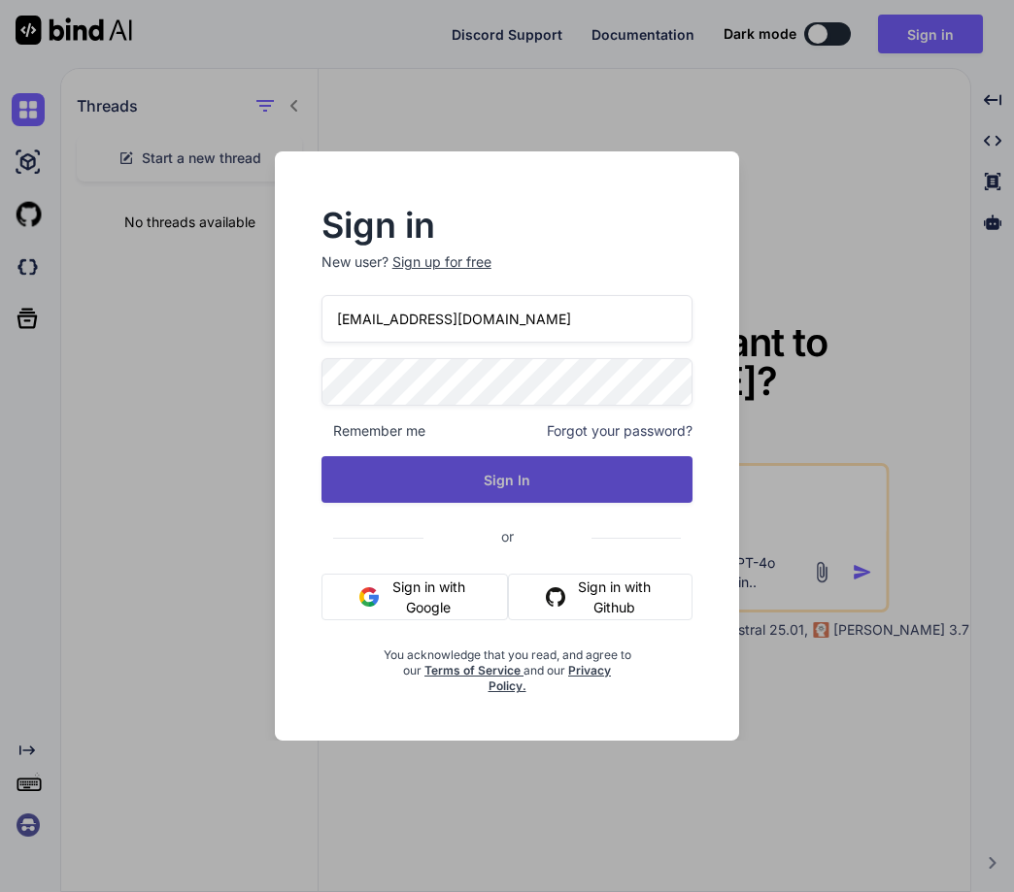
click at [543, 478] on button "Sign In" at bounding box center [507, 479] width 372 height 47
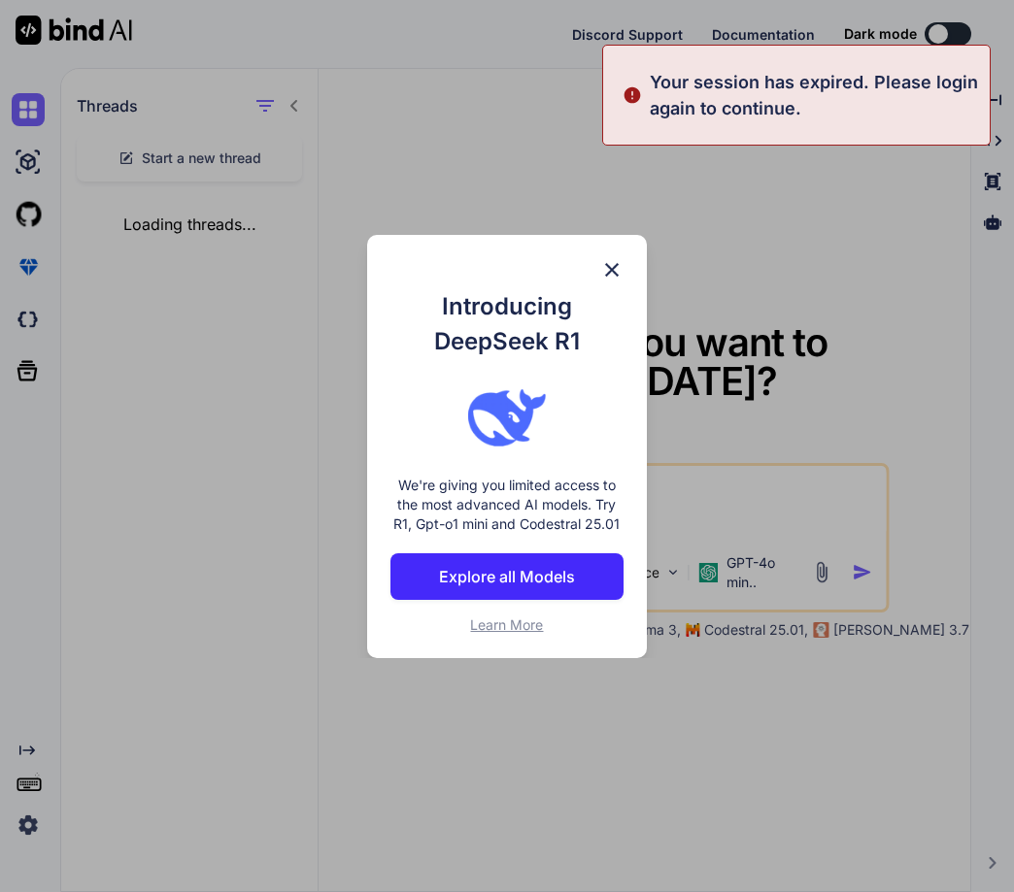
type textarea "x"
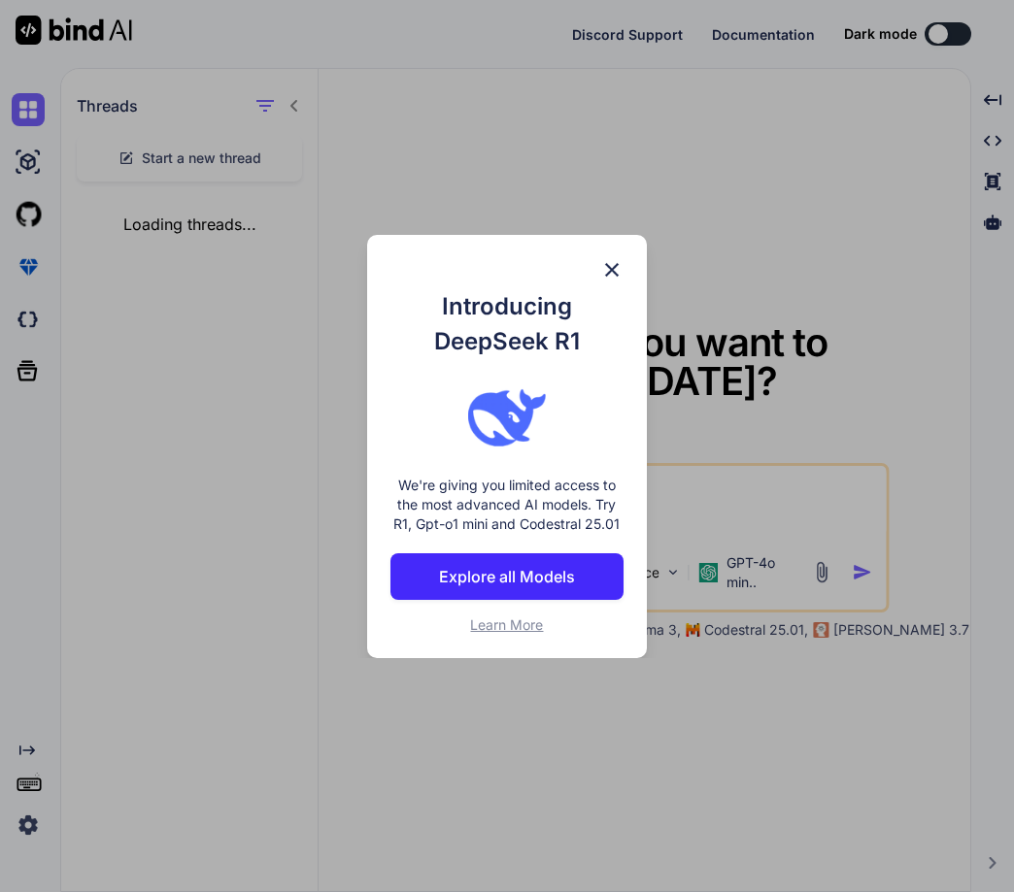
click at [615, 269] on img at bounding box center [611, 269] width 23 height 23
